Goal: Task Accomplishment & Management: Use online tool/utility

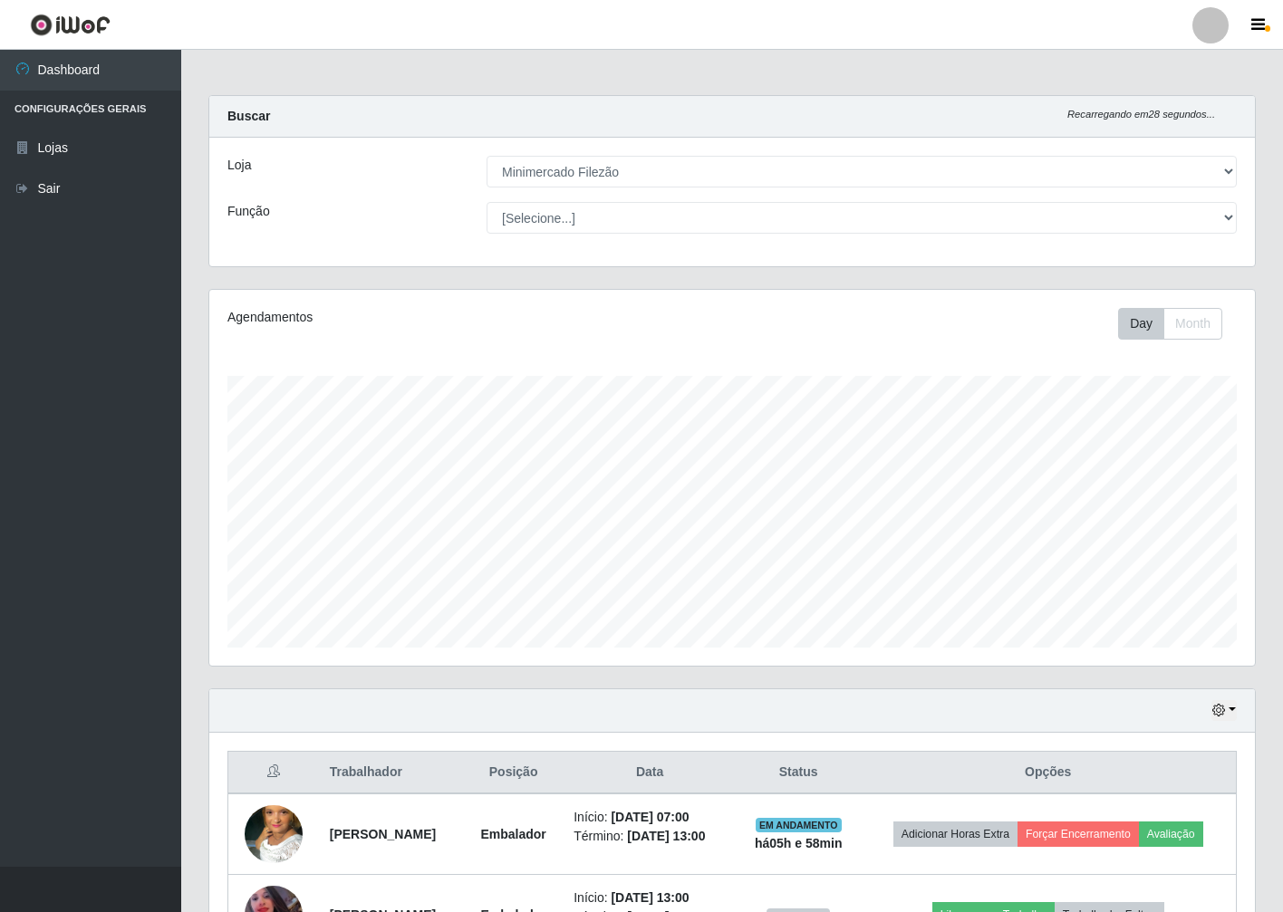
select select "204"
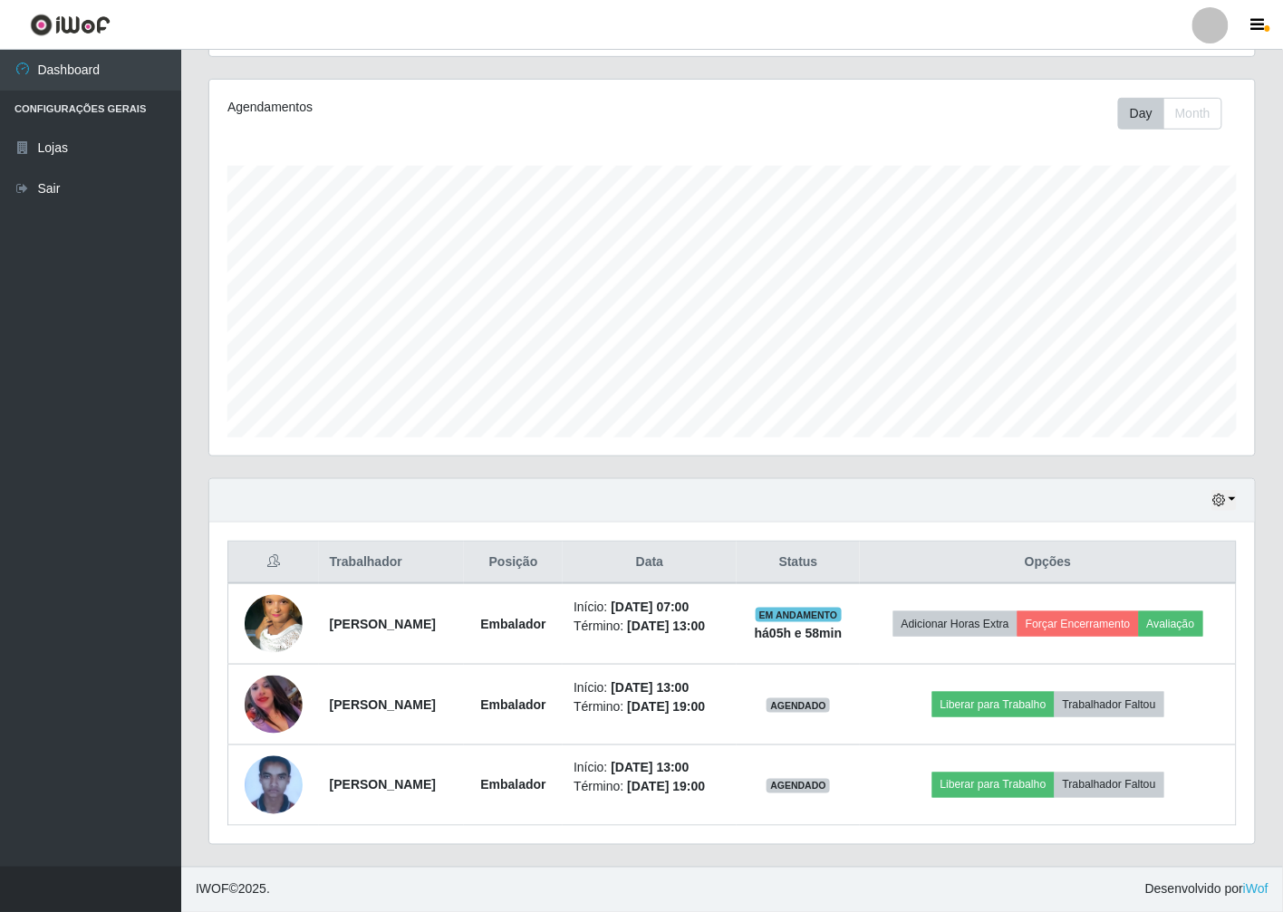
scroll to position [375, 1045]
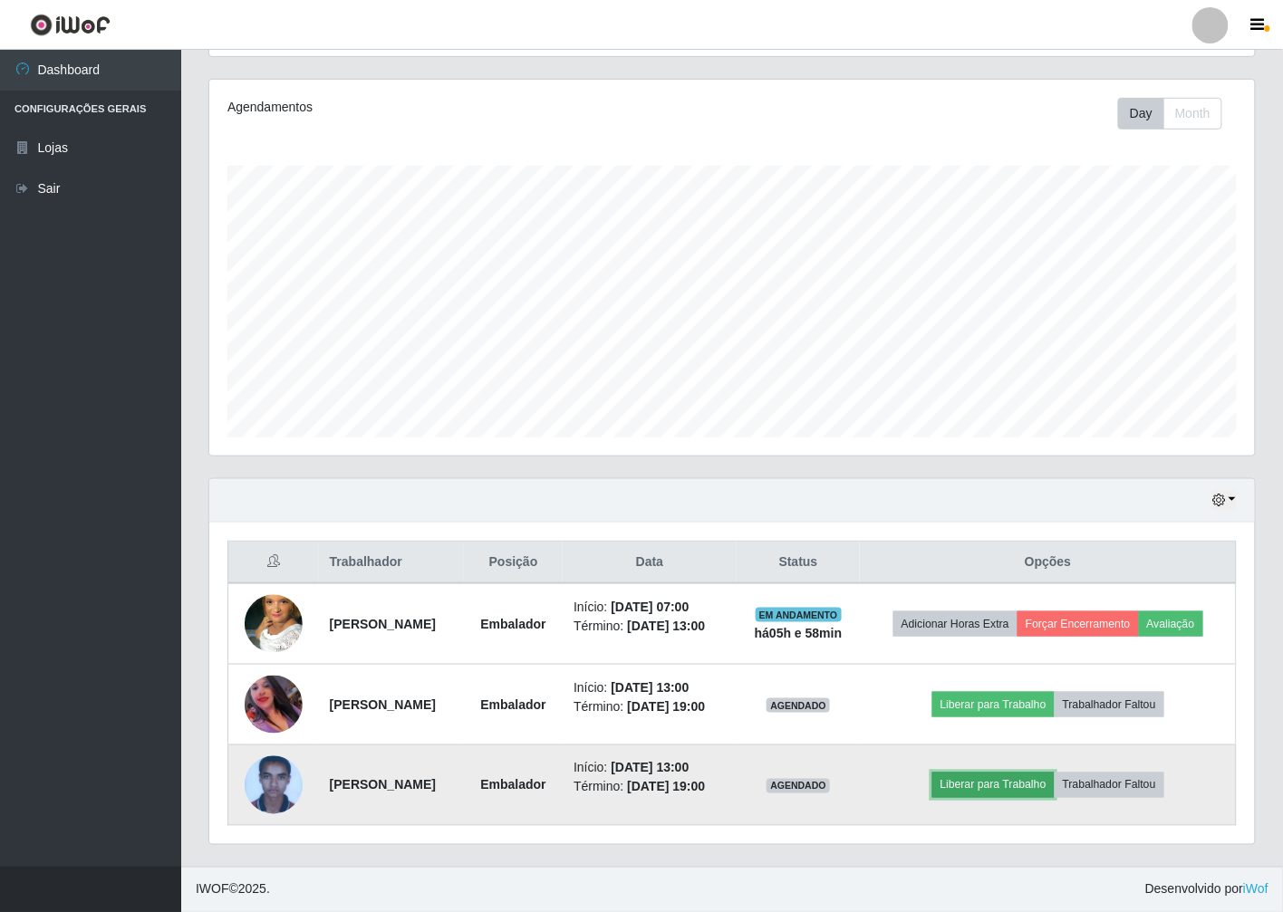
click at [1015, 788] on button "Liberar para Trabalho" at bounding box center [993, 785] width 122 height 25
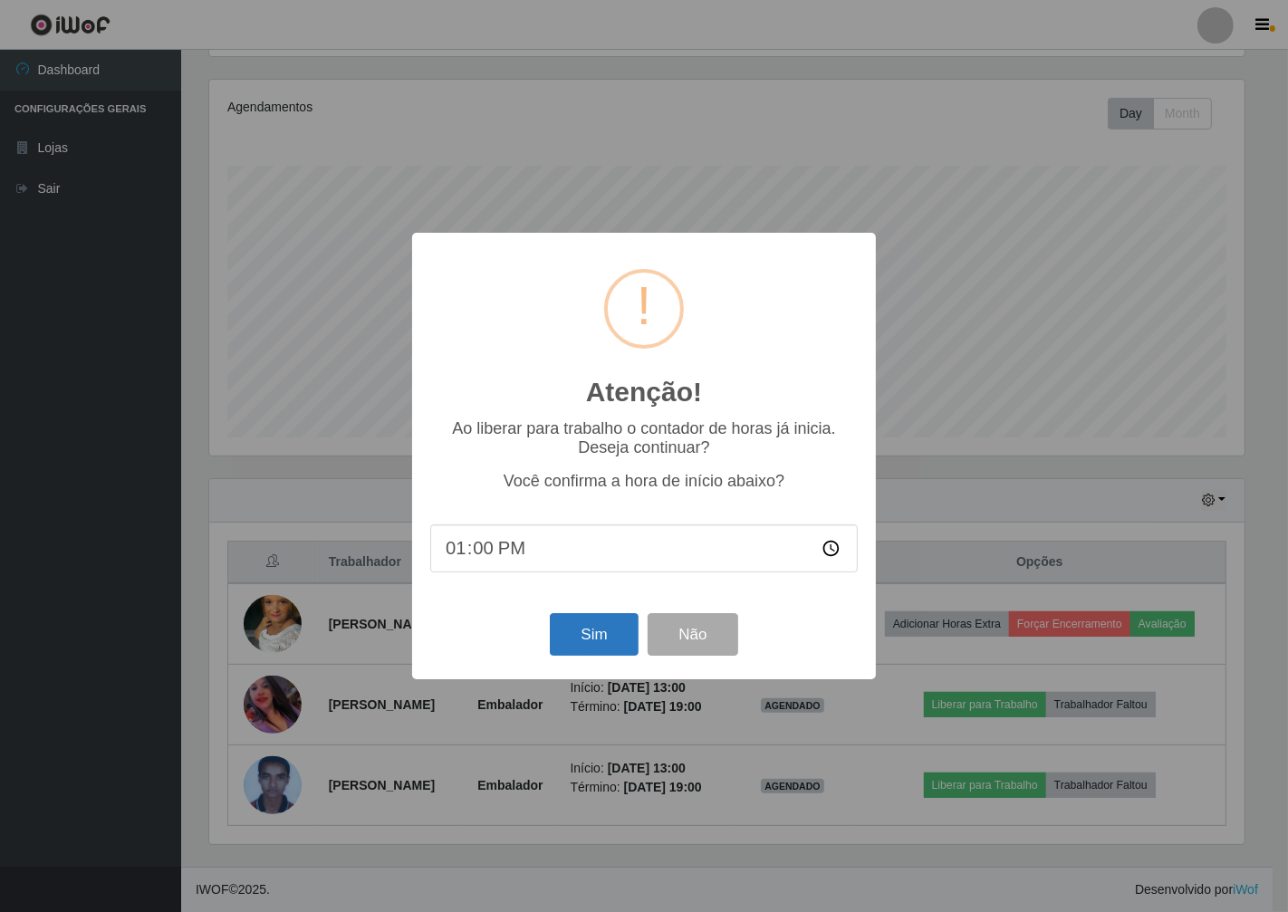
click at [550, 649] on div "Sim Não" at bounding box center [644, 635] width 428 height 52
click at [630, 640] on button "Sim" at bounding box center [594, 634] width 88 height 43
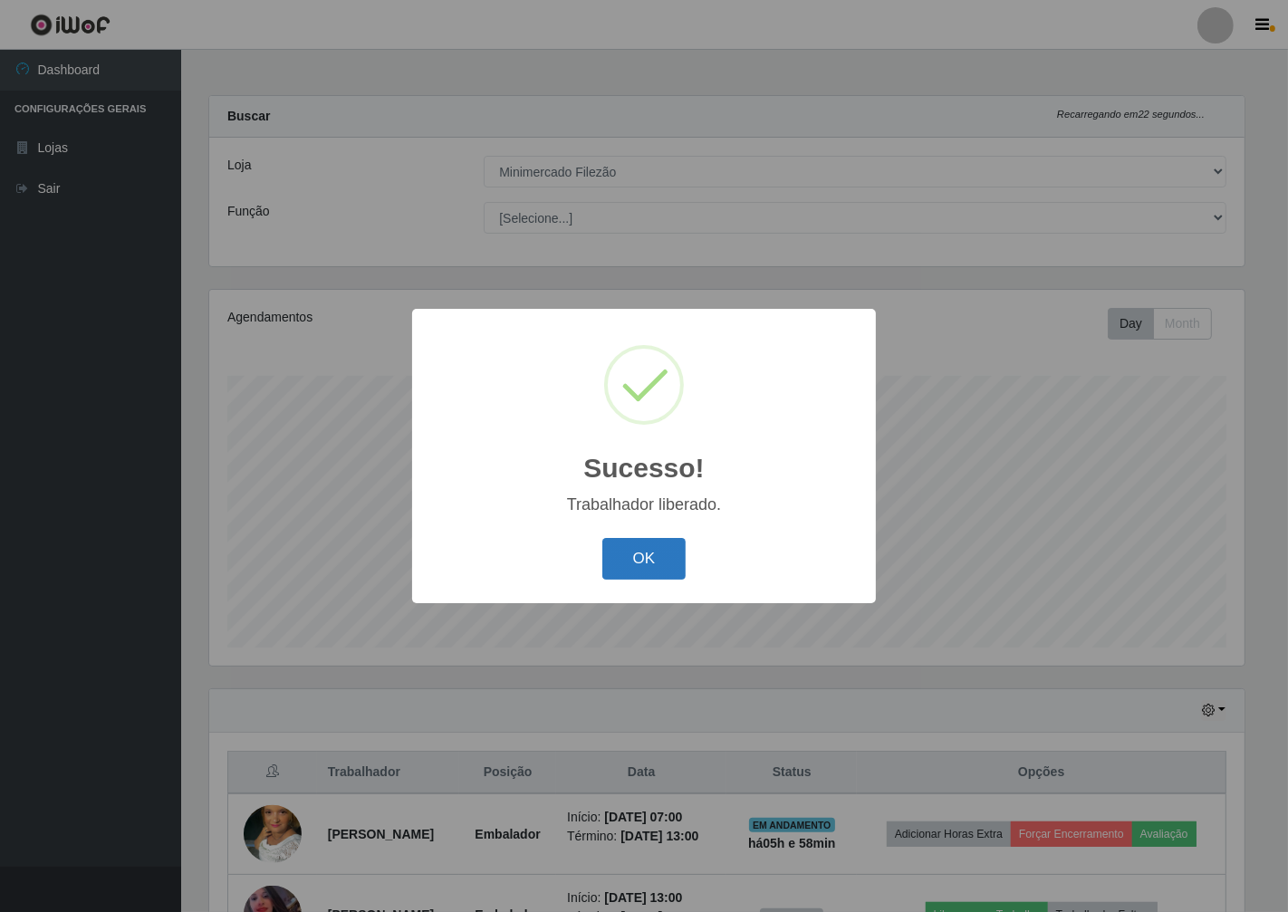
click at [663, 541] on button "OK" at bounding box center [644, 559] width 84 height 43
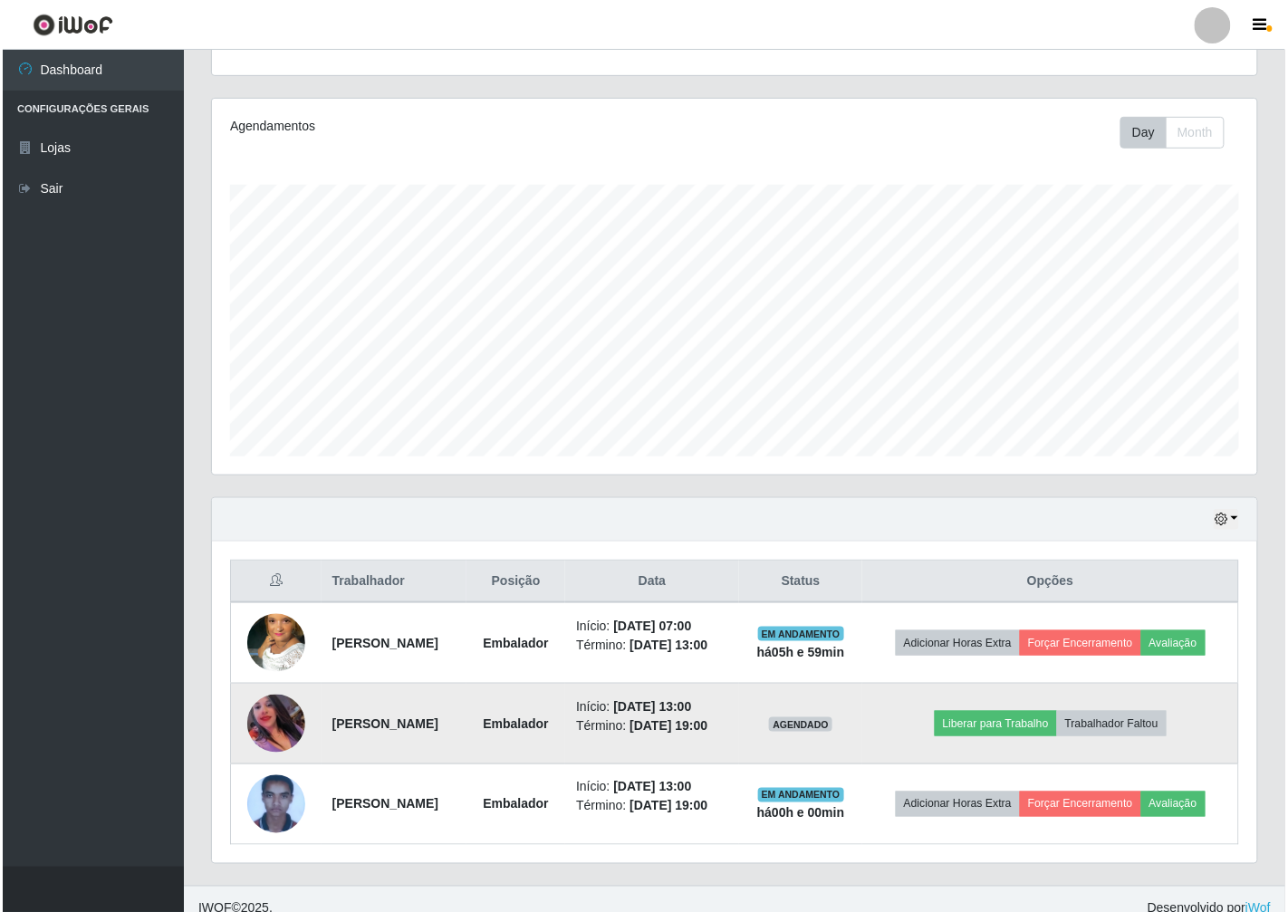
scroll to position [210, 0]
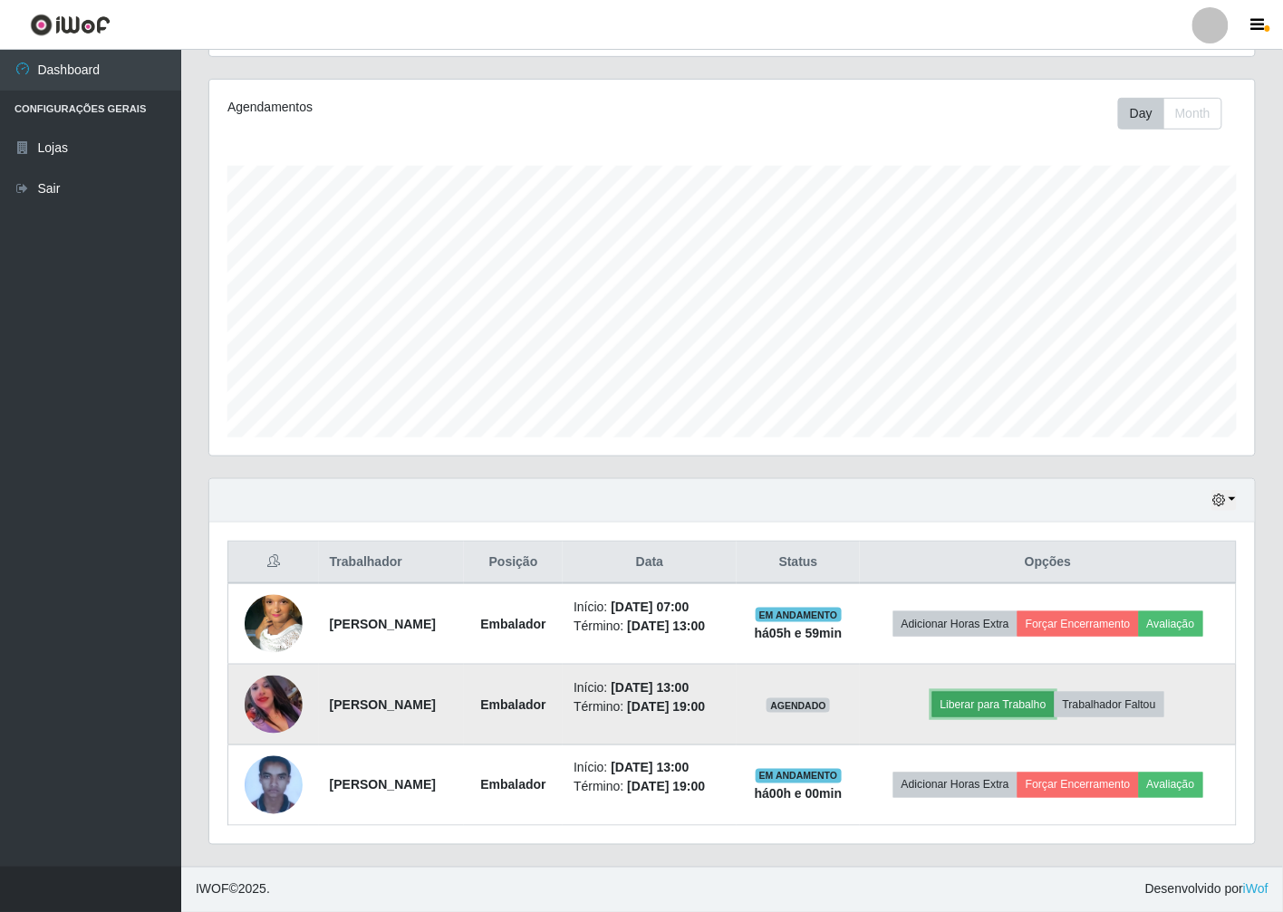
click at [1015, 705] on button "Liberar para Trabalho" at bounding box center [993, 704] width 122 height 25
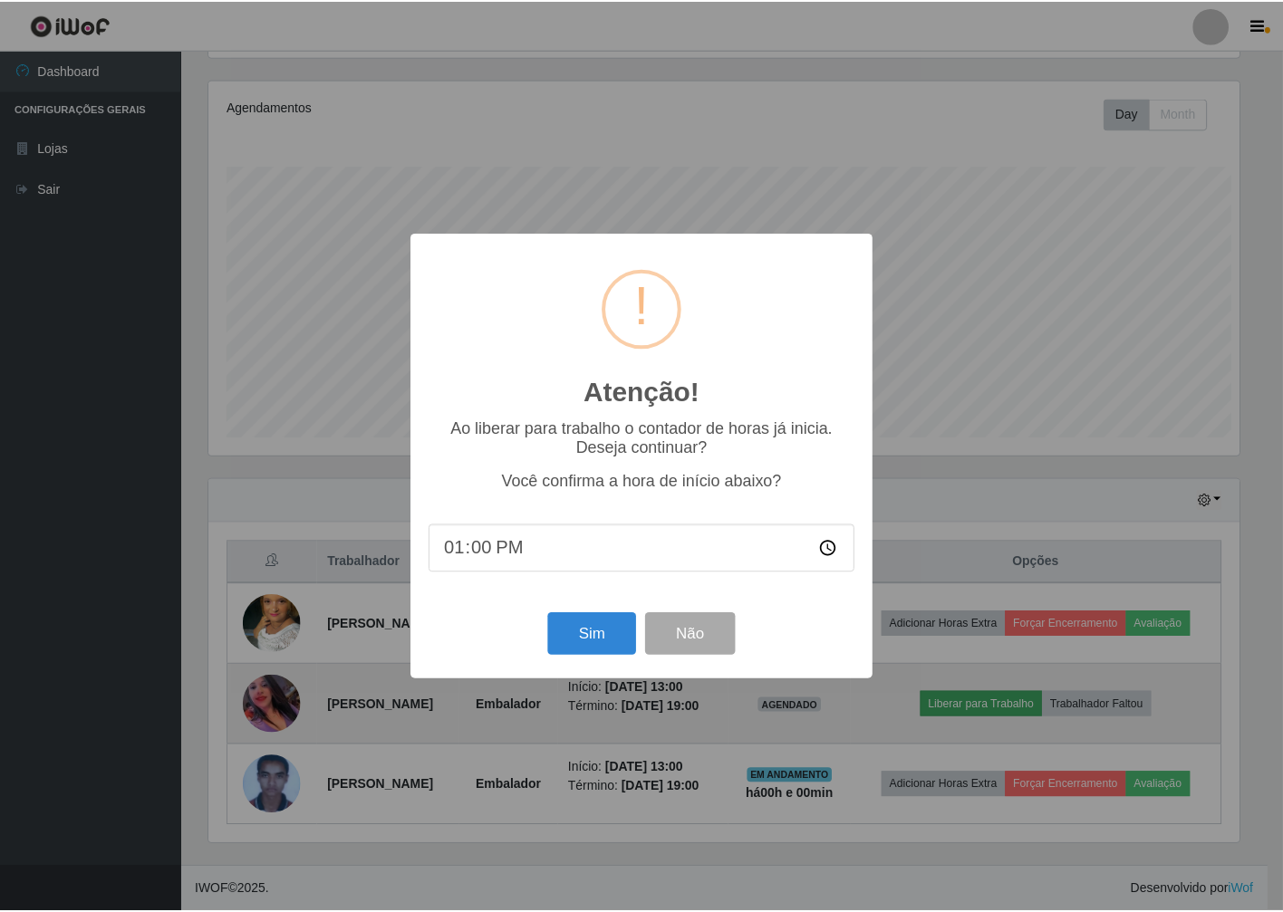
scroll to position [375, 1034]
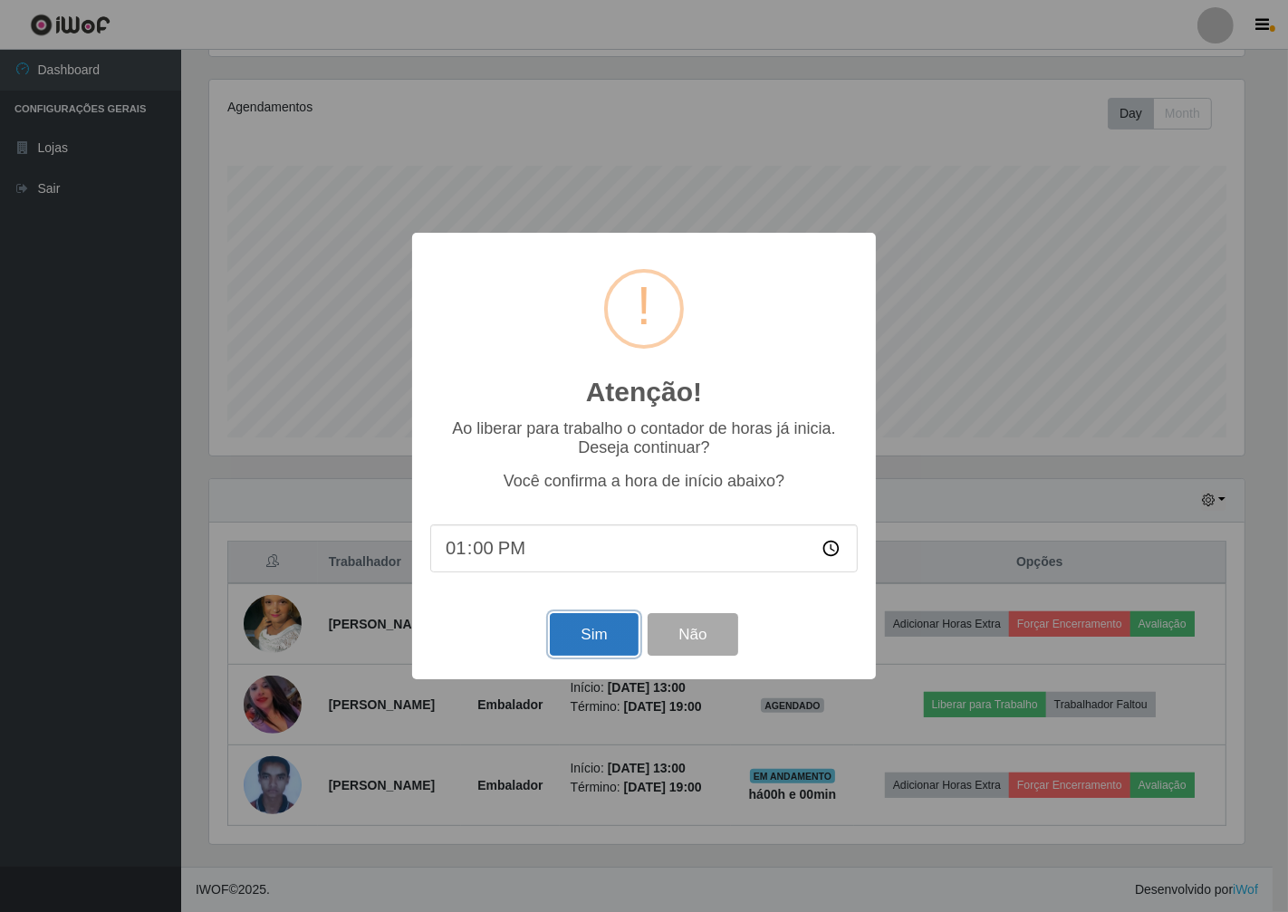
drag, startPoint x: 635, startPoint y: 638, endPoint x: 608, endPoint y: 638, distance: 27.2
click at [632, 638] on button "Sim" at bounding box center [594, 634] width 88 height 43
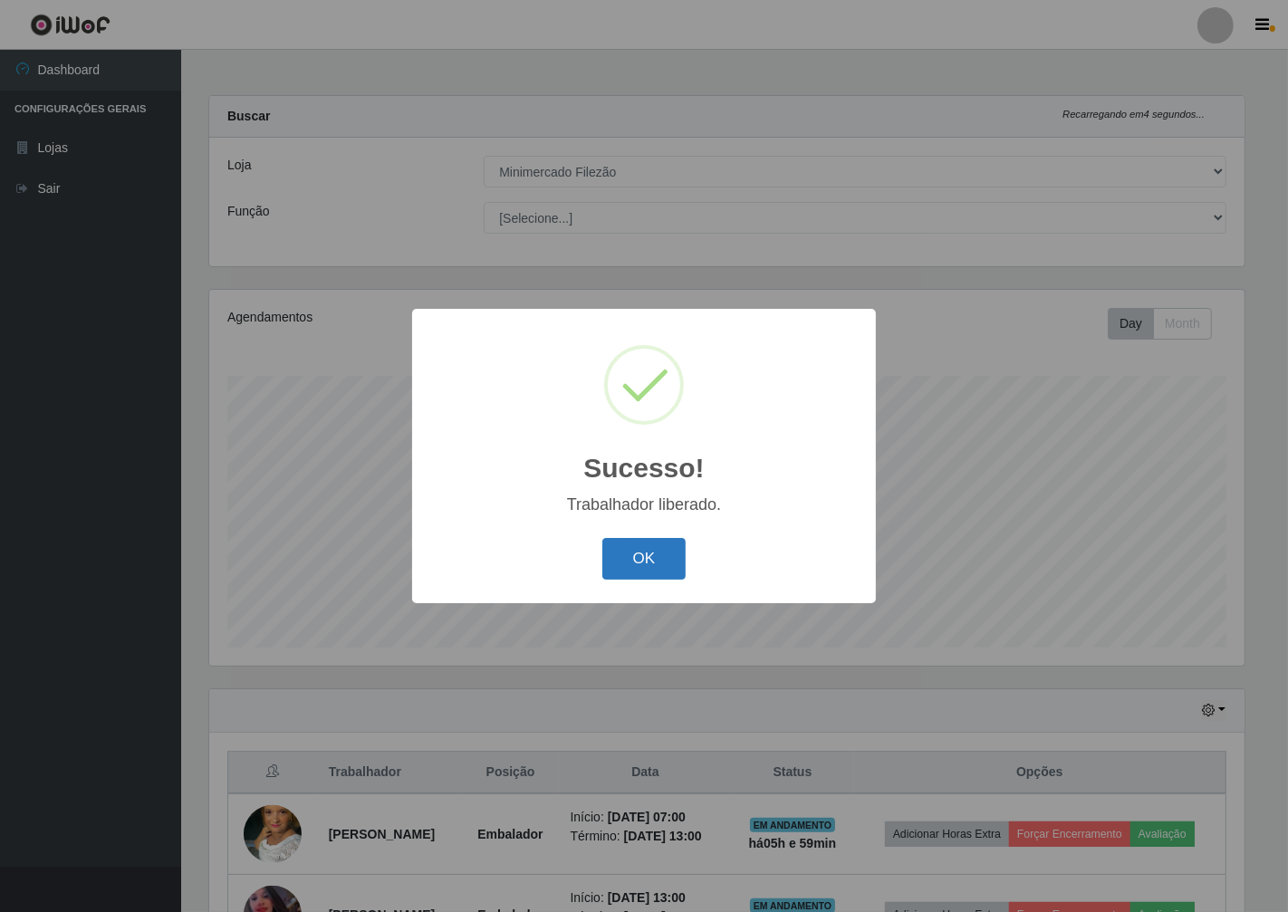
click at [648, 557] on button "OK" at bounding box center [644, 559] width 84 height 43
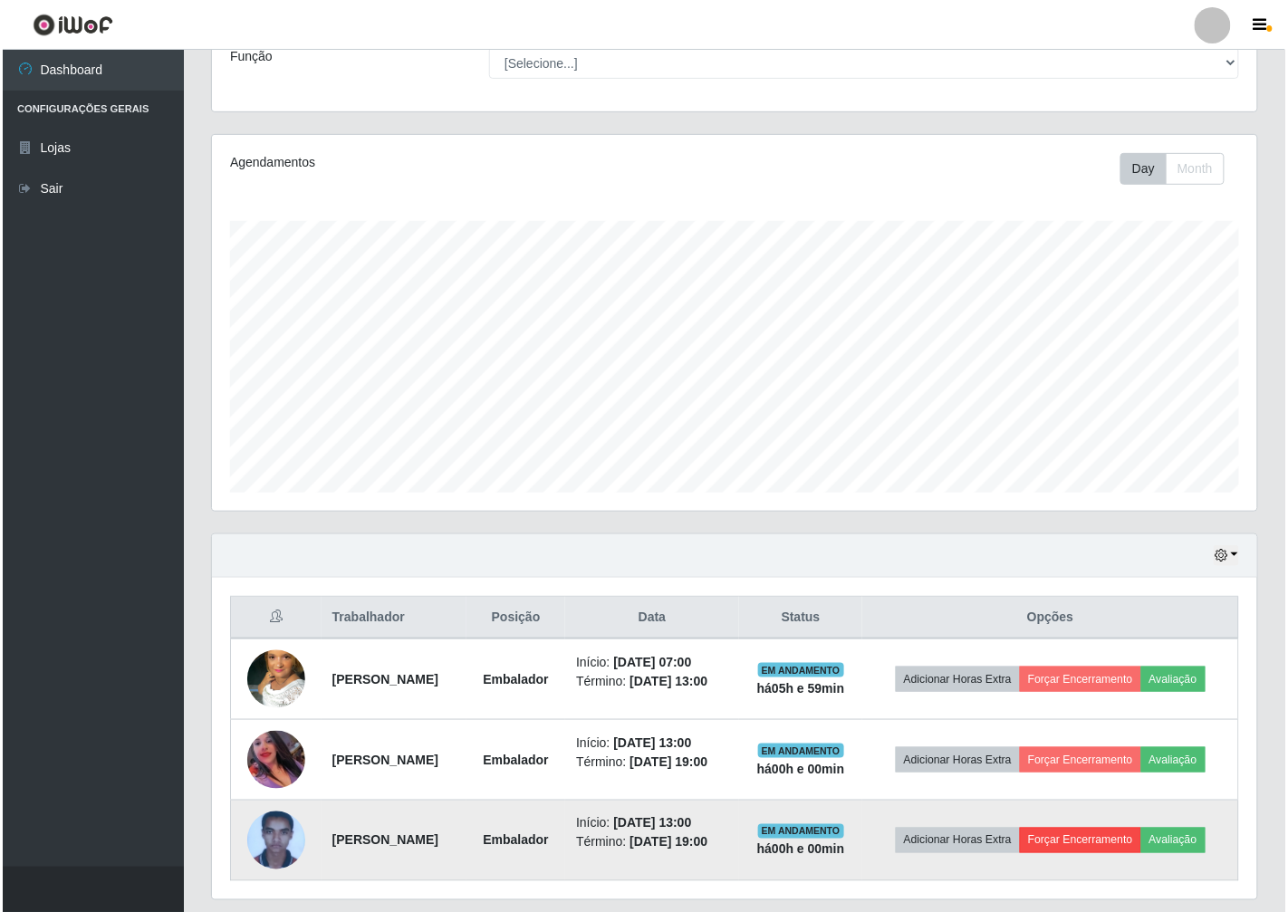
scroll to position [210, 0]
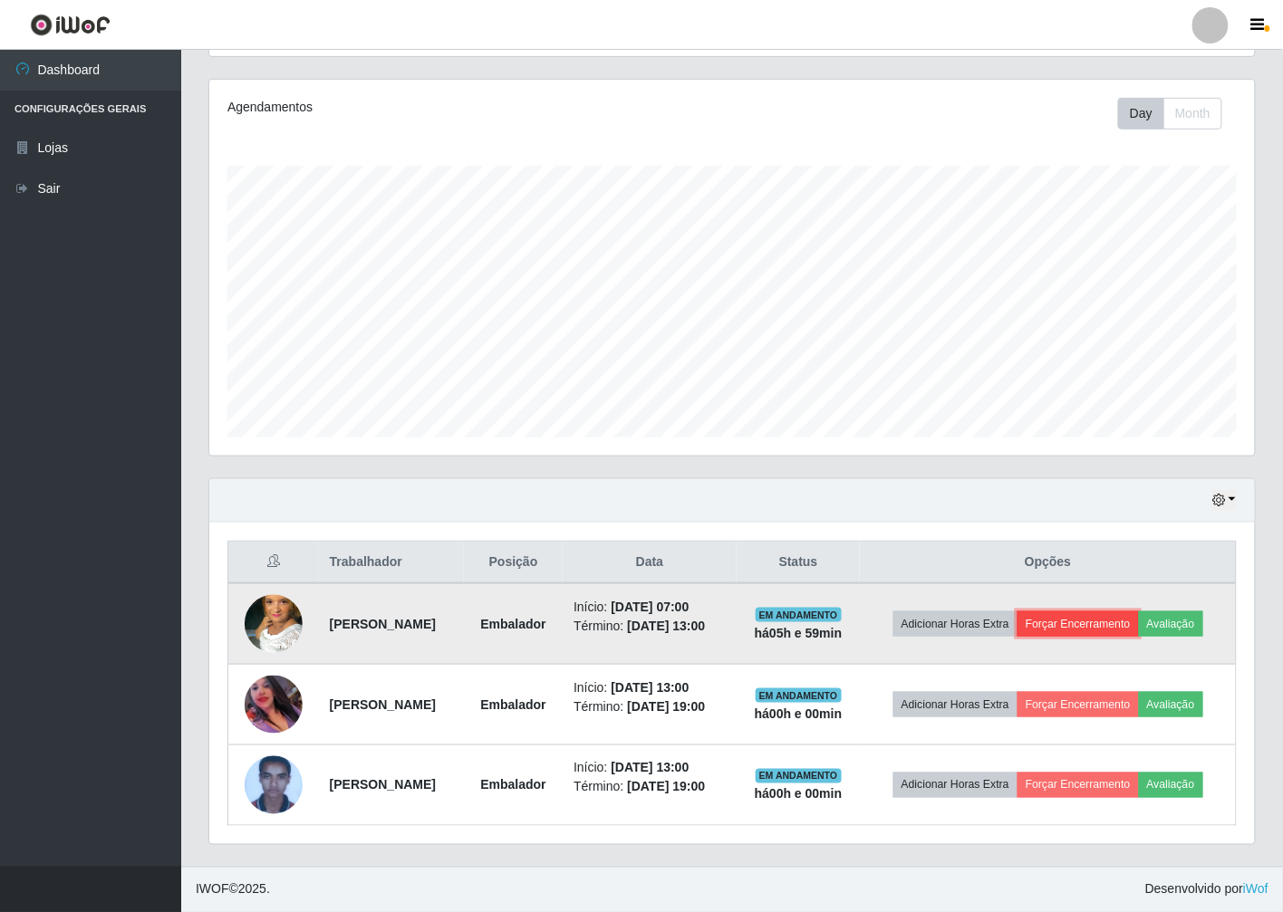
click at [1110, 628] on button "Forçar Encerramento" at bounding box center [1077, 623] width 121 height 25
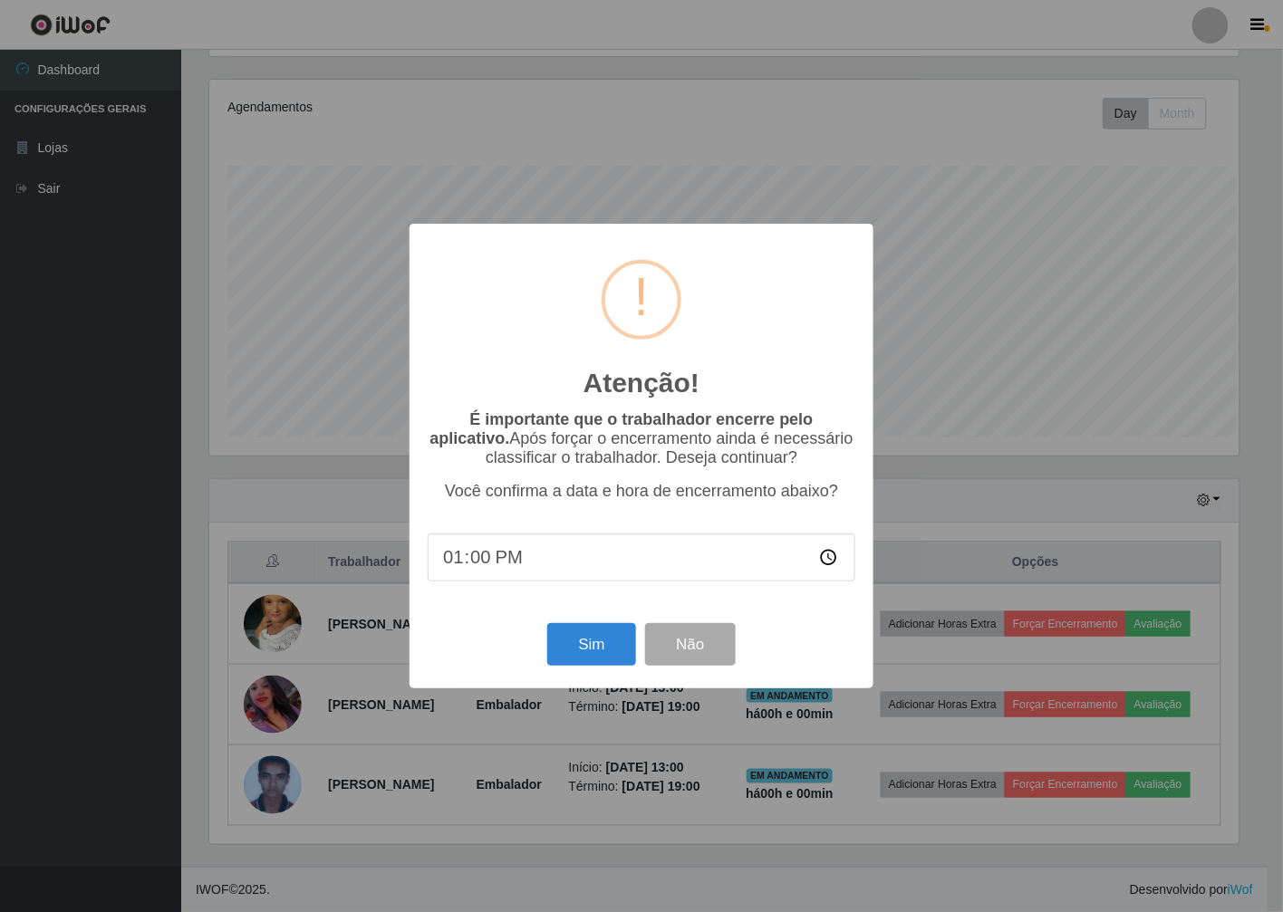
scroll to position [375, 1034]
click at [591, 650] on button "Sim" at bounding box center [594, 644] width 88 height 43
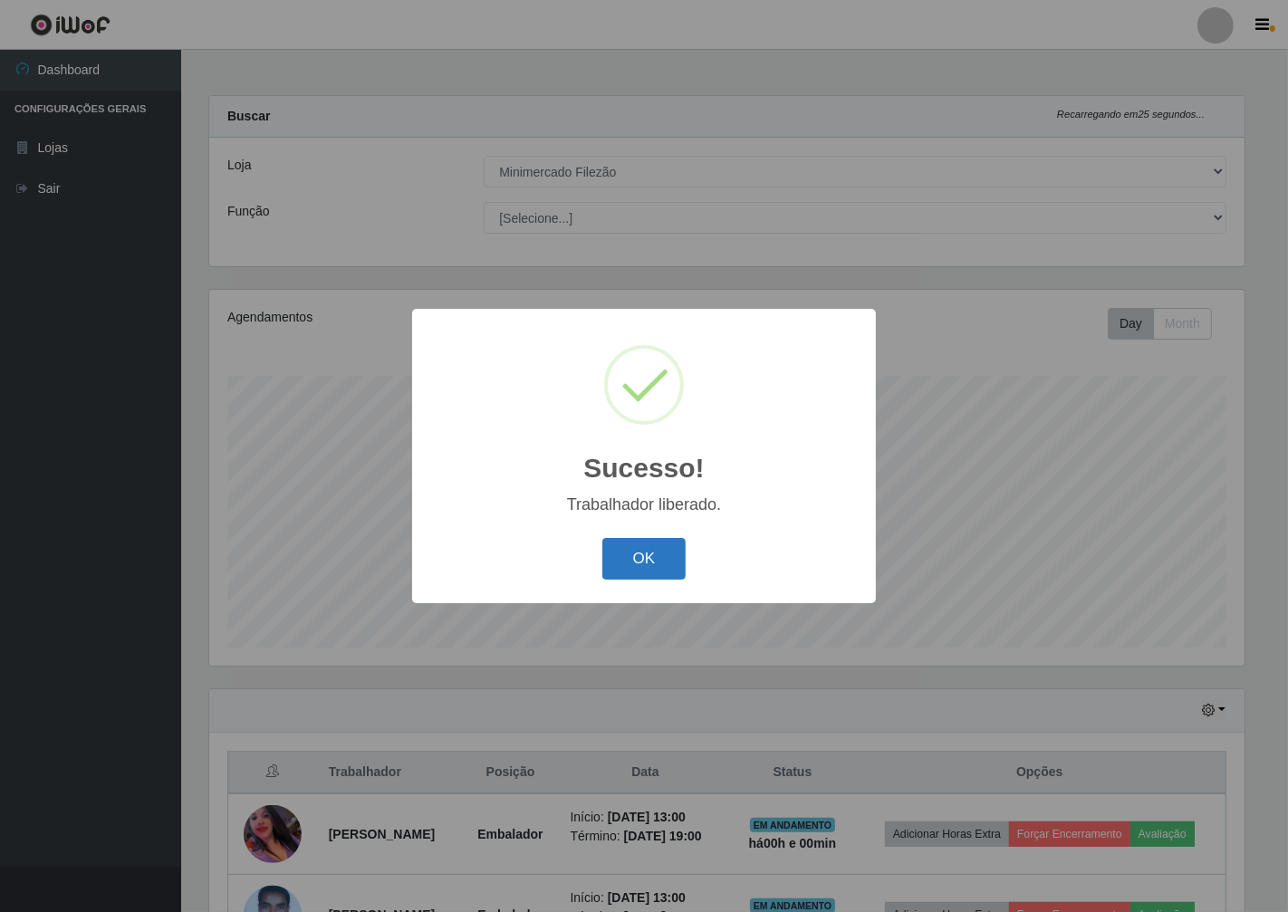
click at [640, 546] on button "OK" at bounding box center [644, 559] width 84 height 43
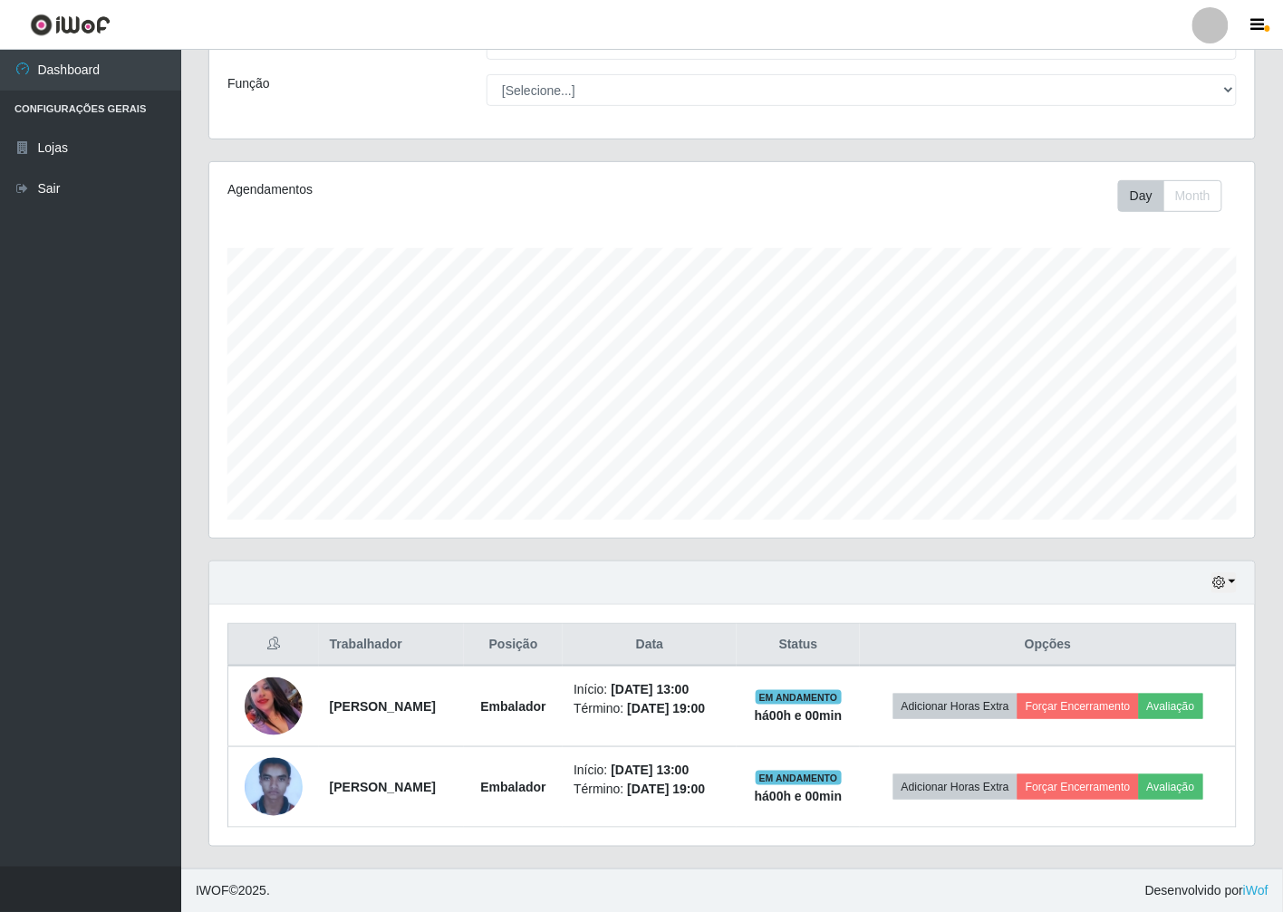
scroll to position [130, 0]
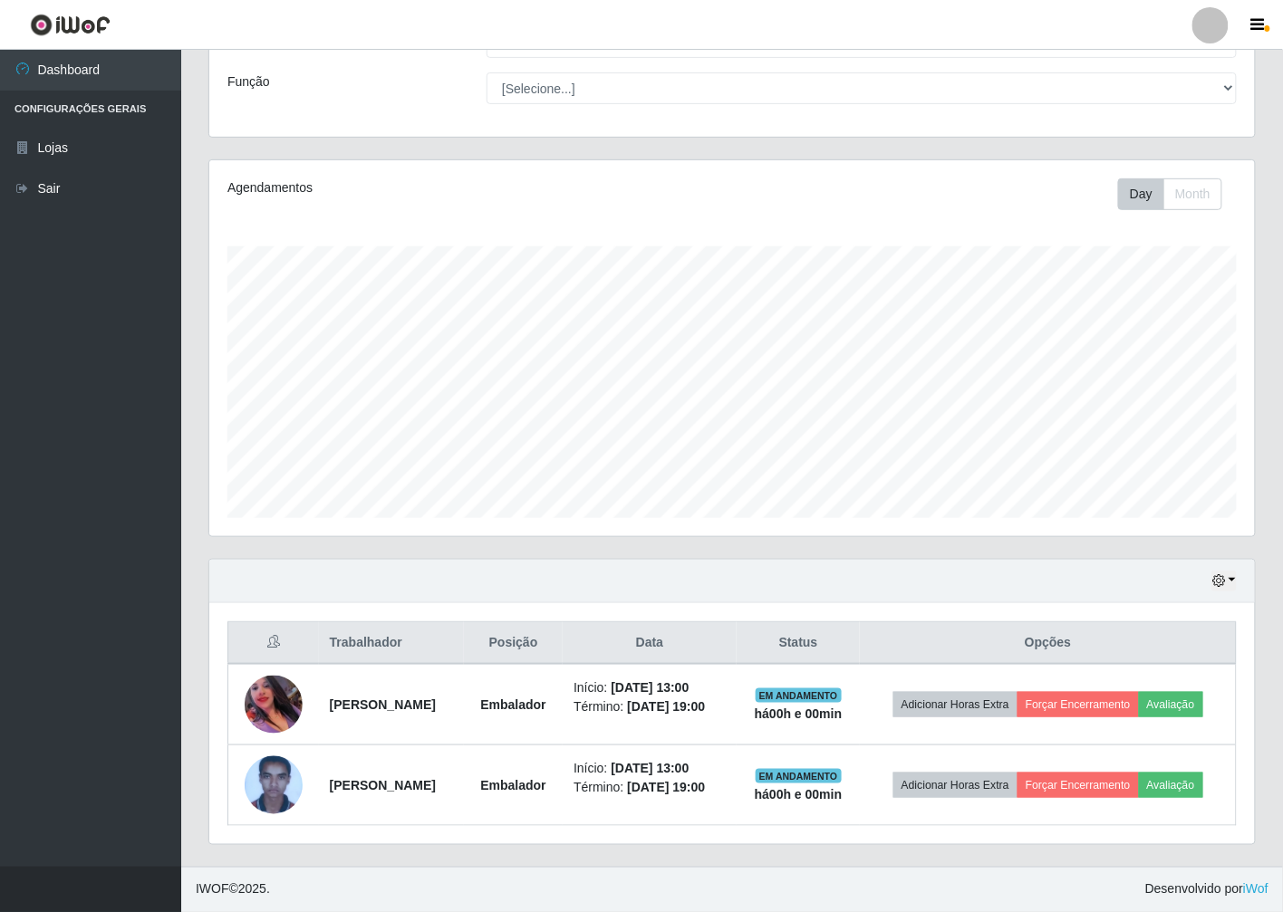
click at [559, 649] on th "Posição" at bounding box center [513, 643] width 99 height 43
